Goal: Task Accomplishment & Management: Manage account settings

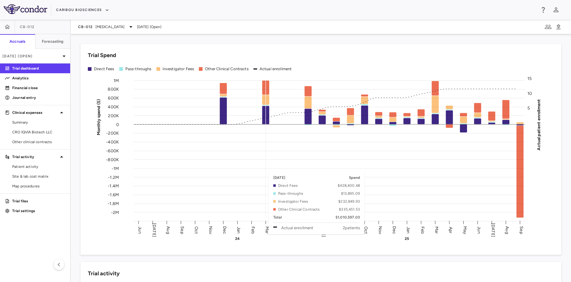
click at [267, 168] on rect at bounding box center [329, 149] width 391 height 138
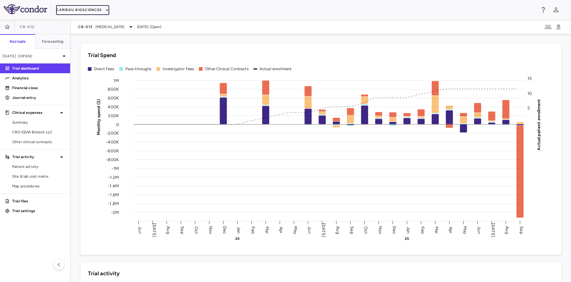
click at [77, 11] on button "Caribou Biosciences" at bounding box center [82, 10] width 53 height 10
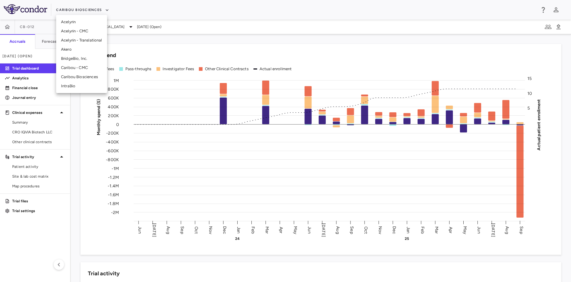
click at [82, 58] on li "BridgeBio, Inc." at bounding box center [81, 58] width 51 height 9
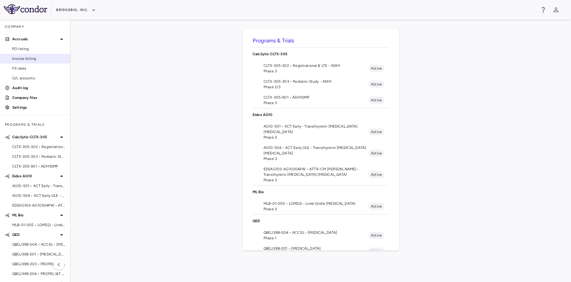
click at [24, 56] on span "Invoice listing" at bounding box center [38, 58] width 53 height 5
